Goal: Complete application form

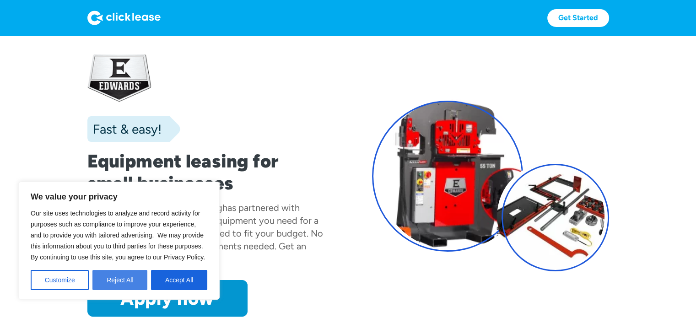
click at [132, 282] on button "Reject All" at bounding box center [119, 280] width 55 height 20
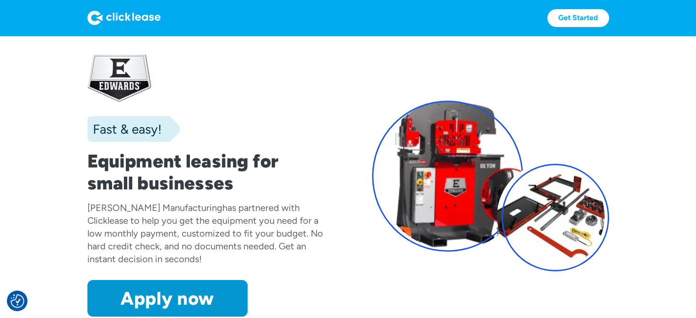
click at [112, 130] on div "Fast & easy!" at bounding box center [124, 129] width 74 height 18
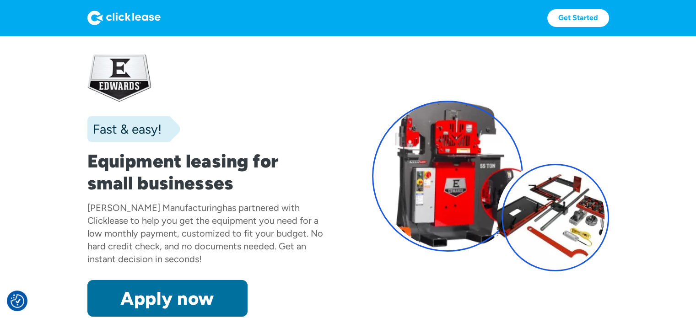
click at [179, 294] on link "Apply now" at bounding box center [167, 298] width 160 height 37
